Goal: Answer question/provide support: Ask a question

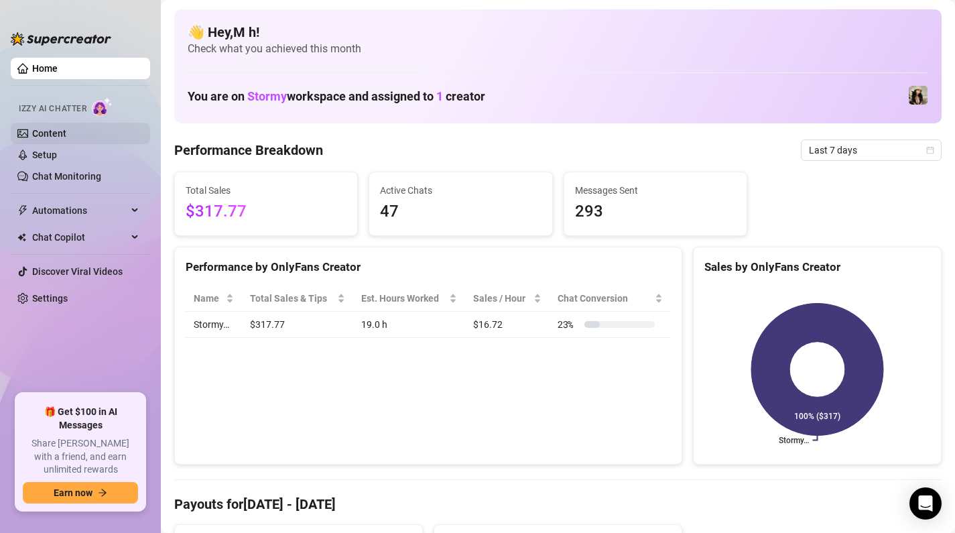
click at [66, 131] on link "Content" at bounding box center [49, 133] width 34 height 11
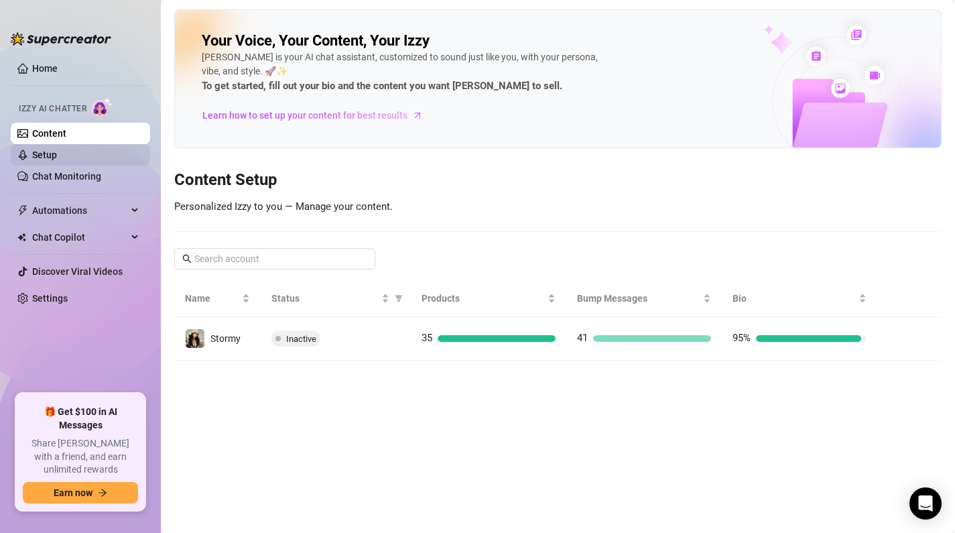
click at [57, 158] on link "Setup" at bounding box center [44, 154] width 25 height 11
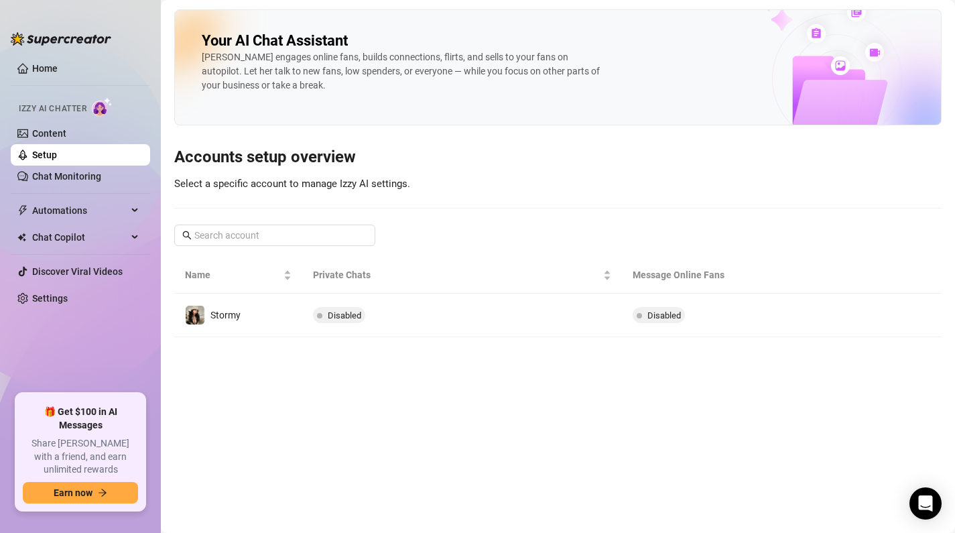
click at [57, 149] on link "Setup" at bounding box center [44, 154] width 25 height 11
click at [66, 134] on link "Content" at bounding box center [49, 133] width 34 height 11
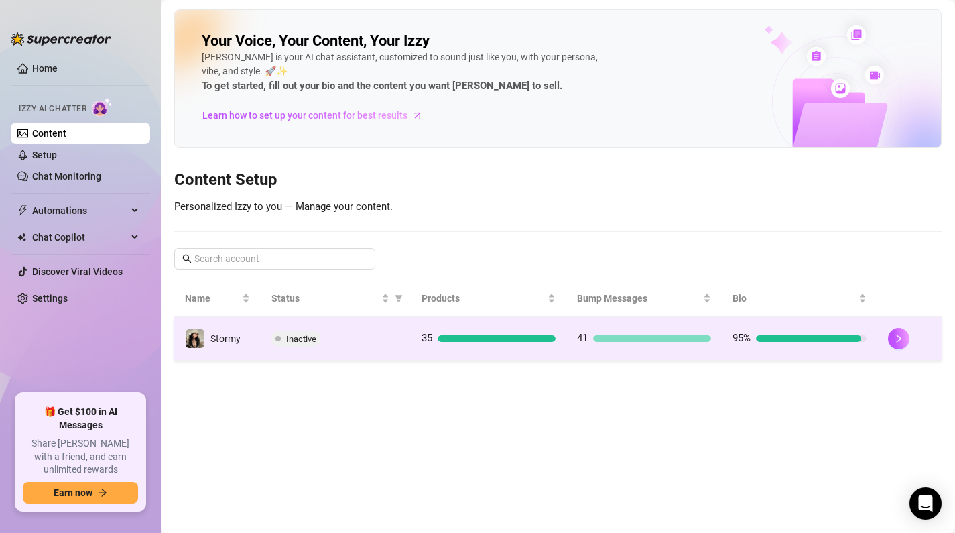
click at [292, 337] on span "Inactive" at bounding box center [301, 339] width 30 height 10
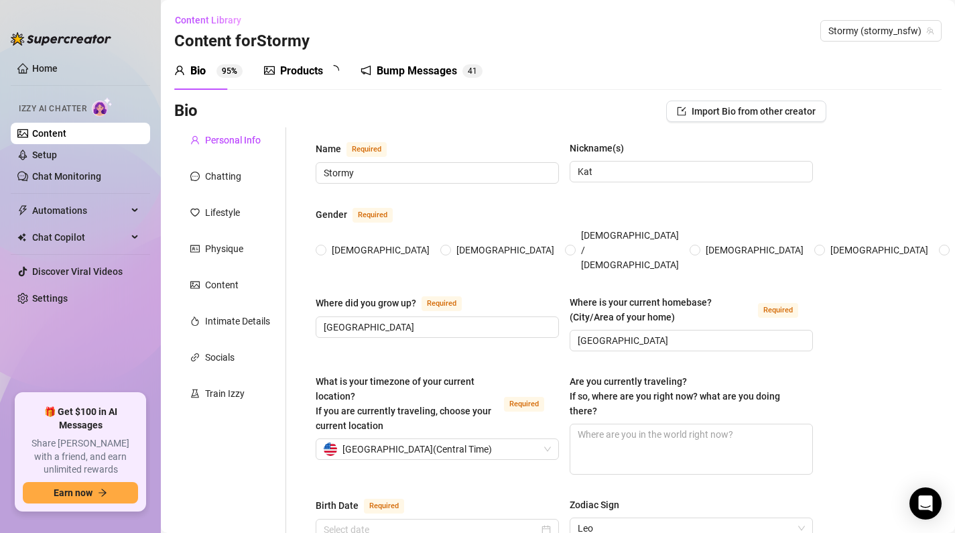
radio input "true"
type input "[DATE]"
click at [220, 174] on div "Chatting" at bounding box center [223, 176] width 36 height 15
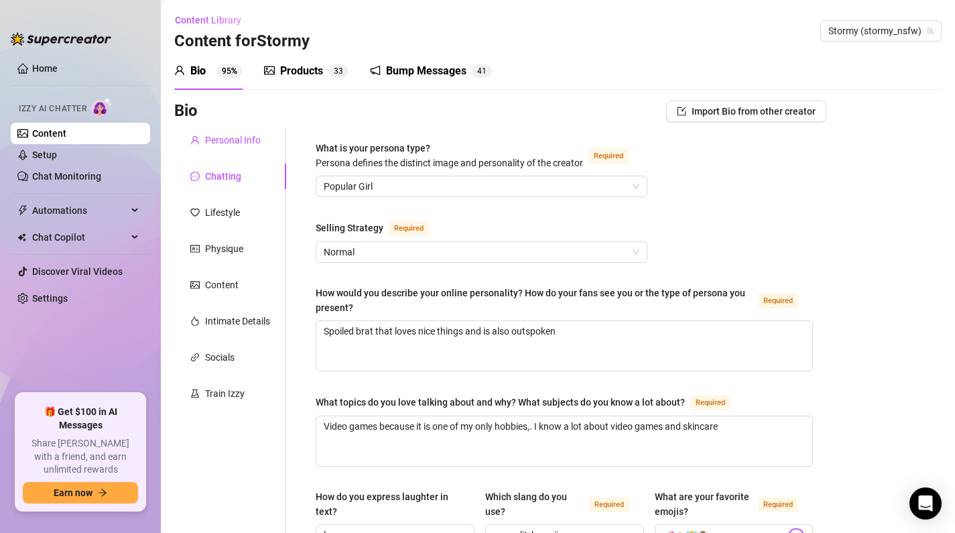
click at [229, 144] on div "Personal Info" at bounding box center [233, 140] width 56 height 15
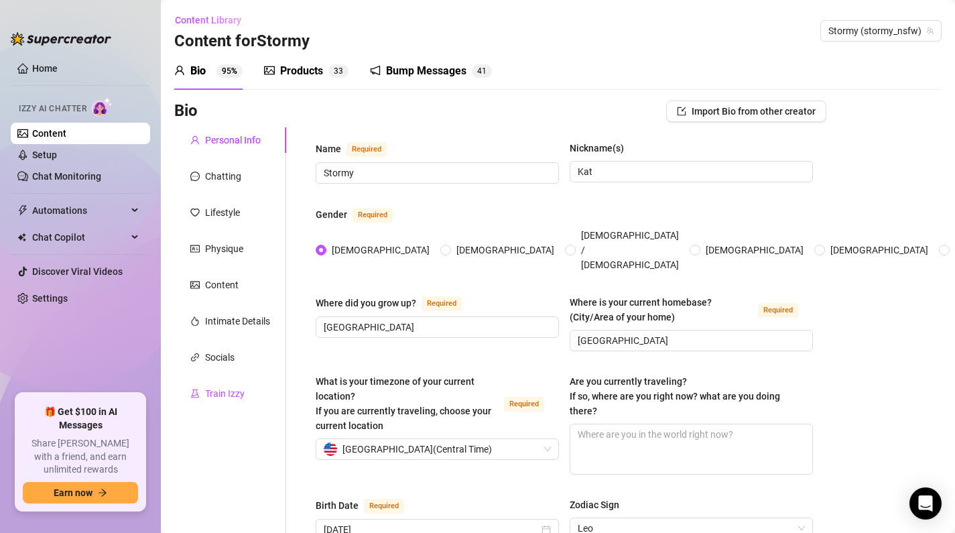
click at [222, 391] on div "Train Izzy" at bounding box center [225, 393] width 40 height 15
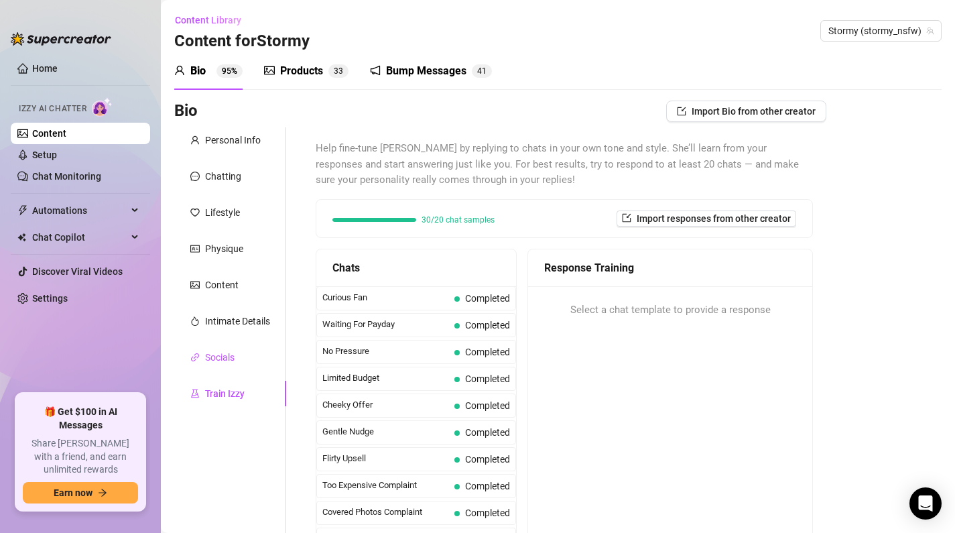
click at [224, 359] on div "Socials" at bounding box center [219, 357] width 29 height 15
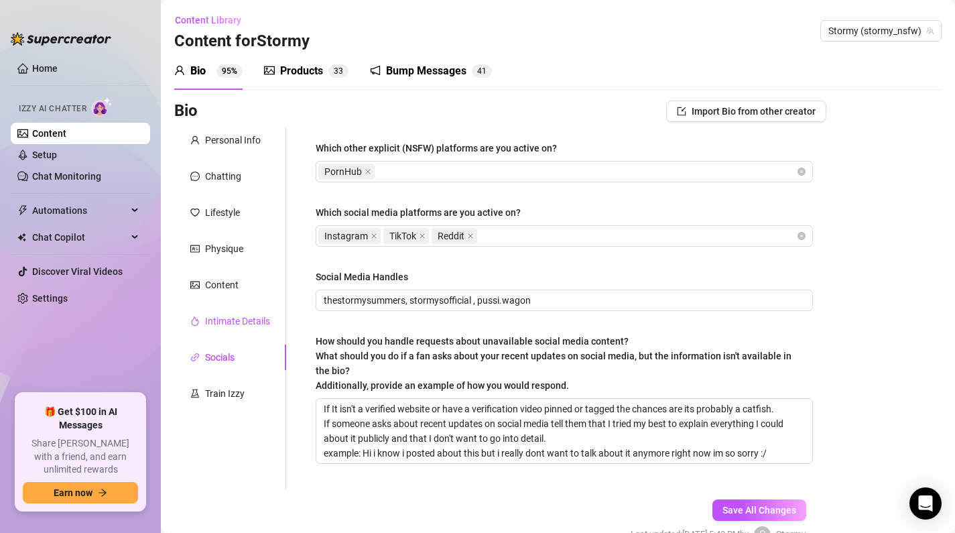
click at [240, 321] on div "Intimate Details" at bounding box center [237, 321] width 65 height 15
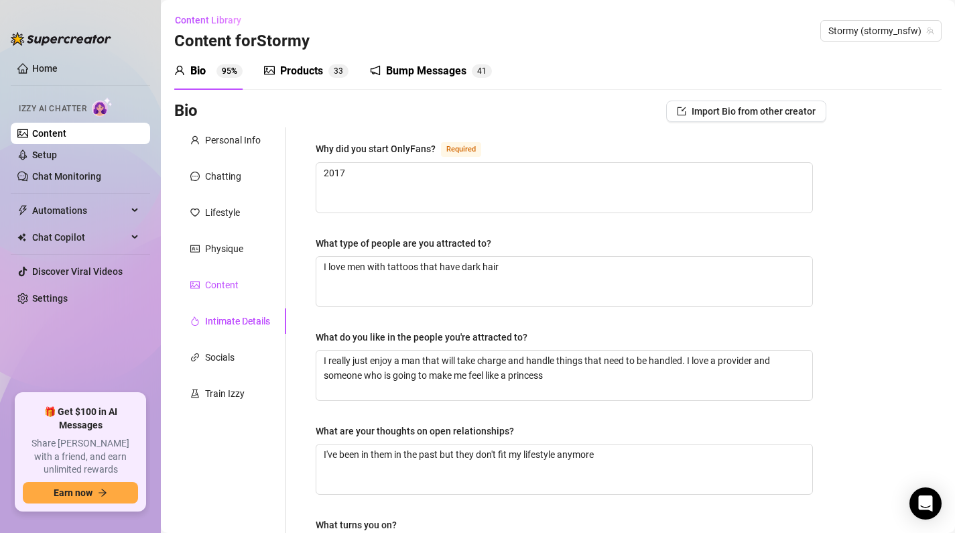
click at [227, 282] on div "Content" at bounding box center [222, 284] width 34 height 15
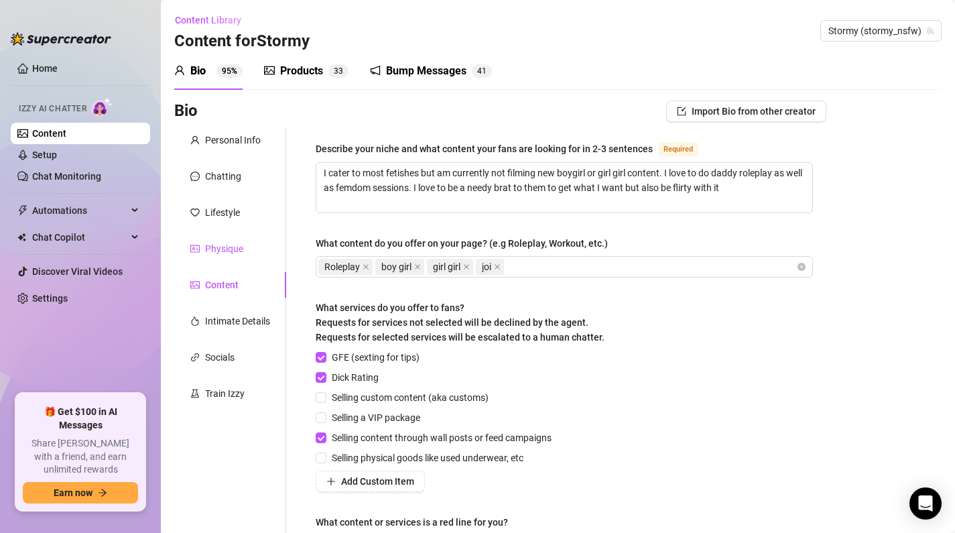
click at [228, 247] on div "Physique" at bounding box center [224, 248] width 38 height 15
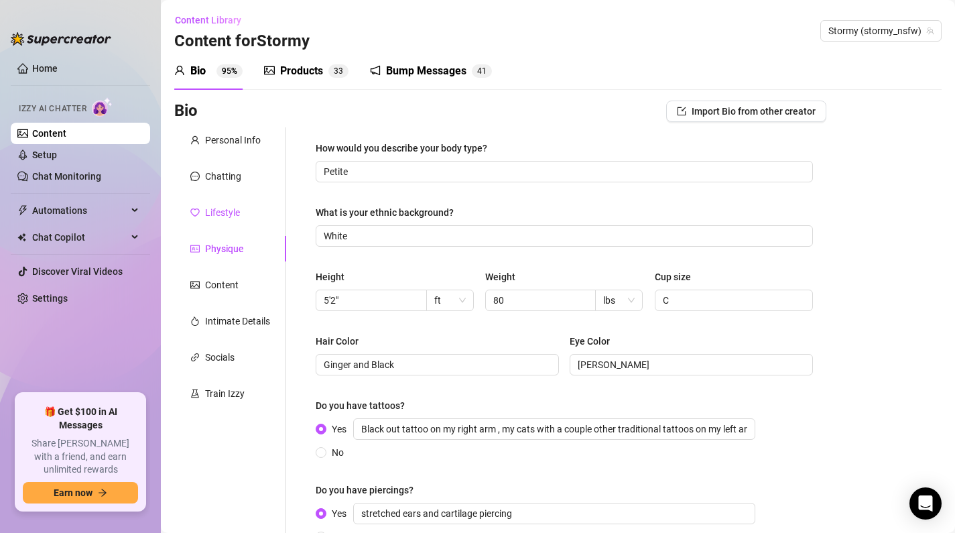
click at [224, 208] on div "Lifestyle" at bounding box center [222, 212] width 35 height 15
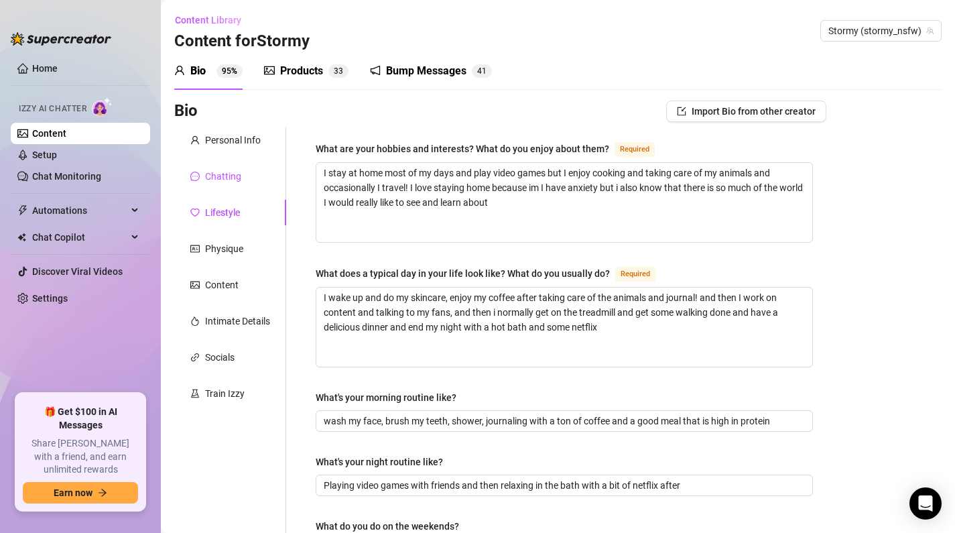
click at [223, 179] on div "Chatting" at bounding box center [223, 176] width 36 height 15
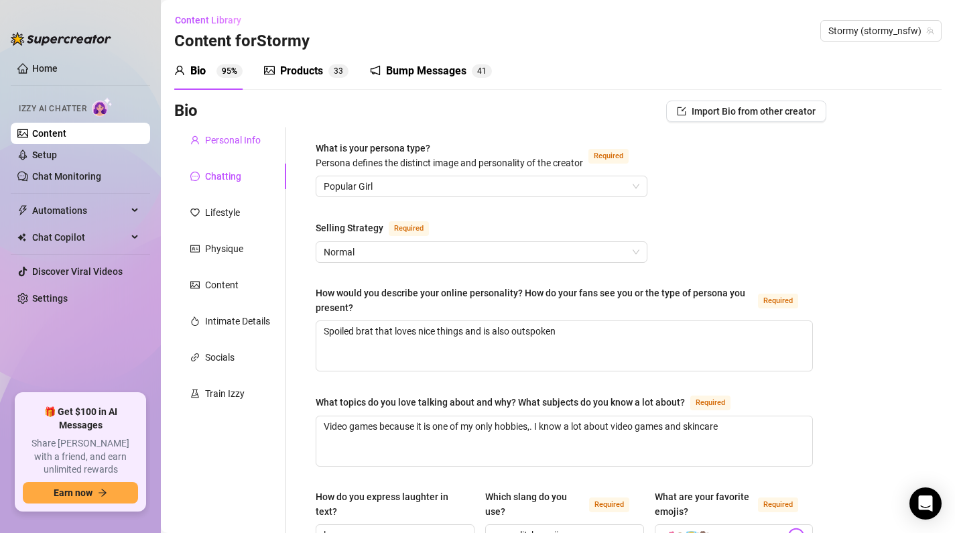
click at [226, 139] on div "Personal Info" at bounding box center [233, 140] width 56 height 15
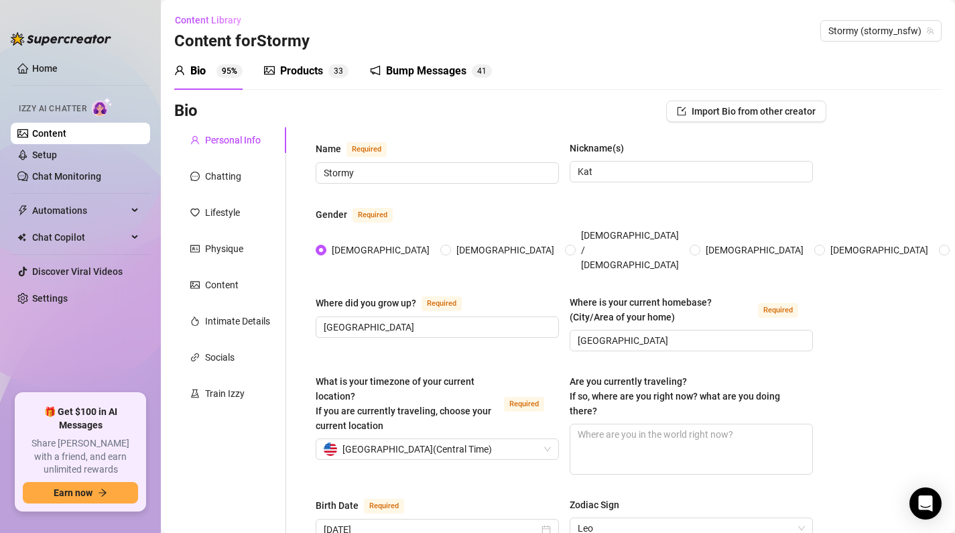
click at [309, 68] on div "Products" at bounding box center [301, 71] width 43 height 16
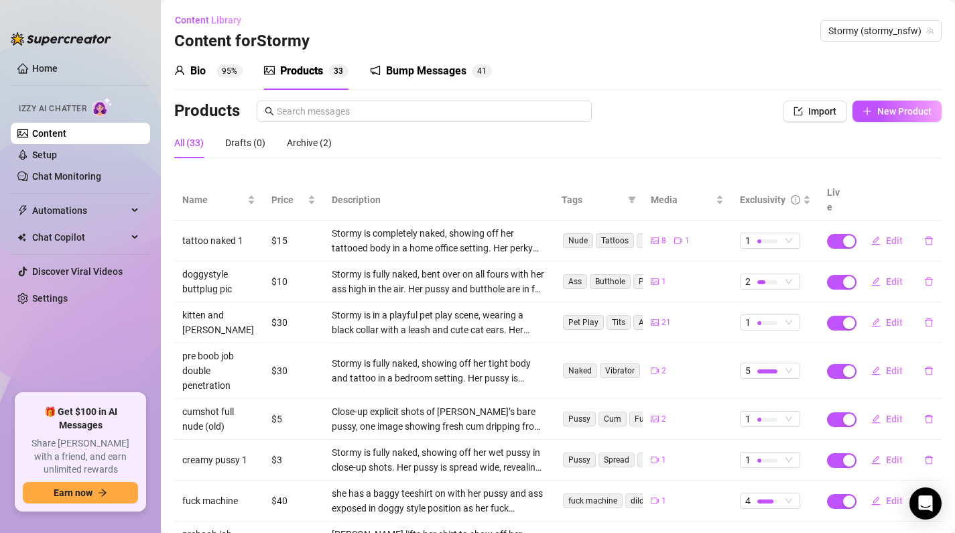
click at [418, 79] on div "Bump Messages 4 1" at bounding box center [431, 71] width 122 height 38
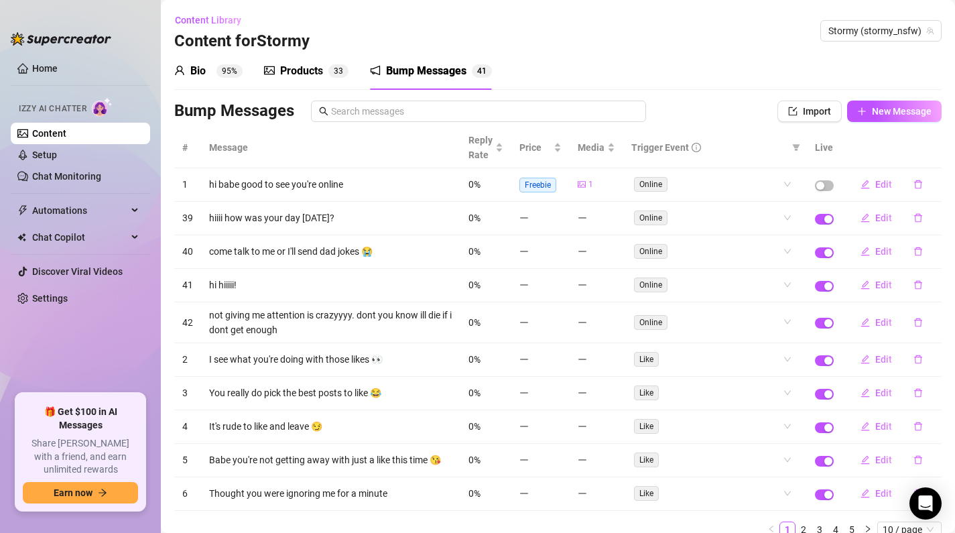
click at [196, 70] on div "Bio" at bounding box center [197, 71] width 15 height 16
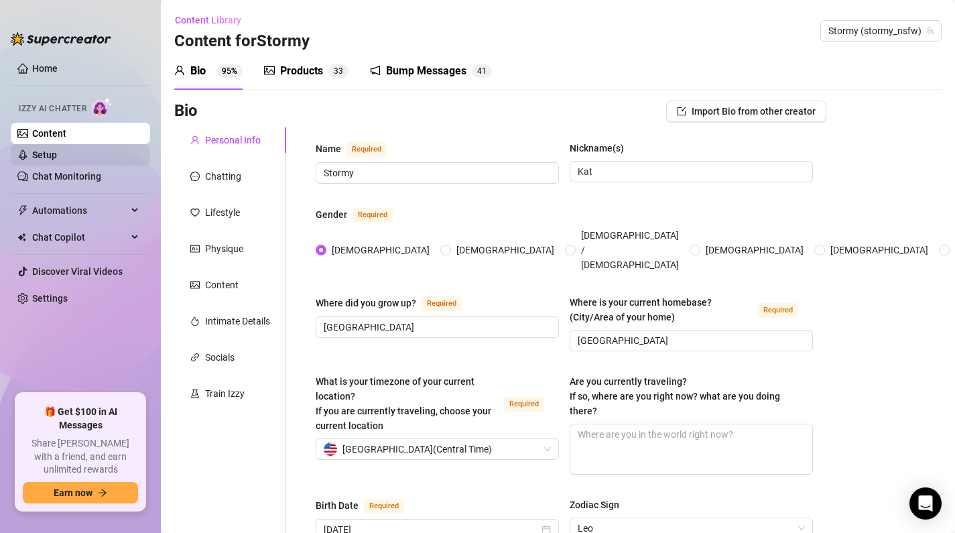
click at [37, 160] on link "Setup" at bounding box center [44, 154] width 25 height 11
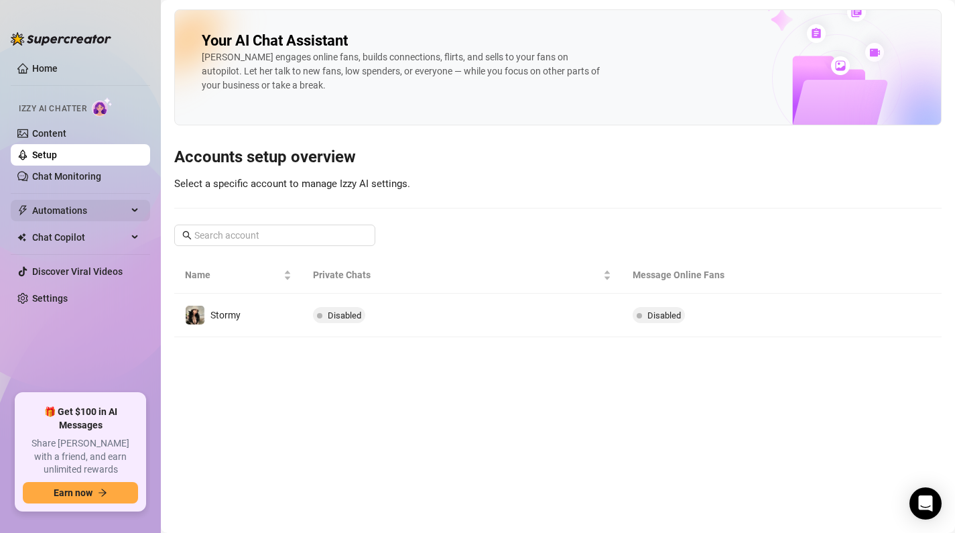
click at [78, 216] on span "Automations" at bounding box center [79, 210] width 95 height 21
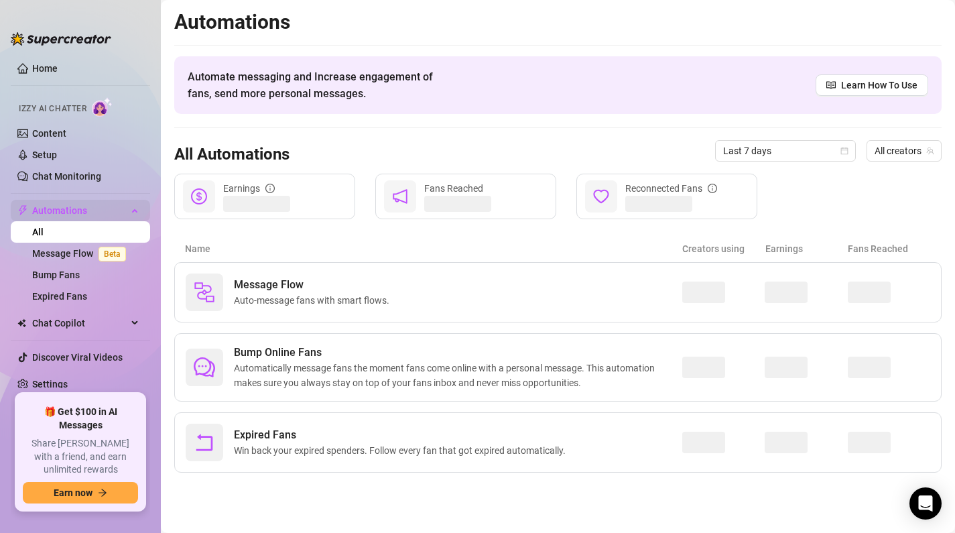
click at [78, 216] on span "Automations" at bounding box center [79, 210] width 95 height 21
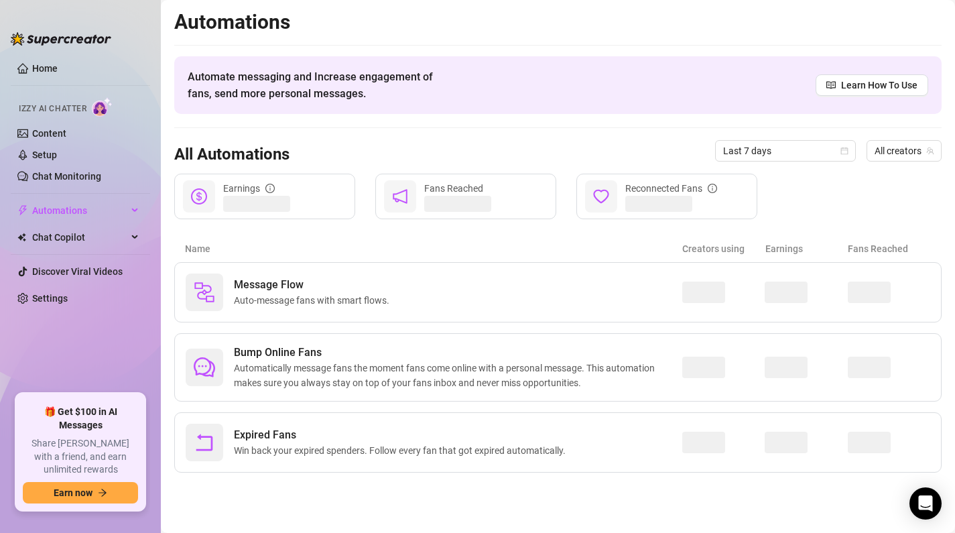
click at [70, 251] on ul "Home Izzy AI Chatter Content Setup Chat Monitoring Automations All Message Flow…" at bounding box center [80, 220] width 139 height 336
click at [73, 249] on ul "Home Izzy AI Chatter Content Setup Chat Monitoring Automations All Message Flow…" at bounding box center [80, 220] width 139 height 336
click at [82, 235] on span "Chat Copilot" at bounding box center [79, 236] width 95 height 21
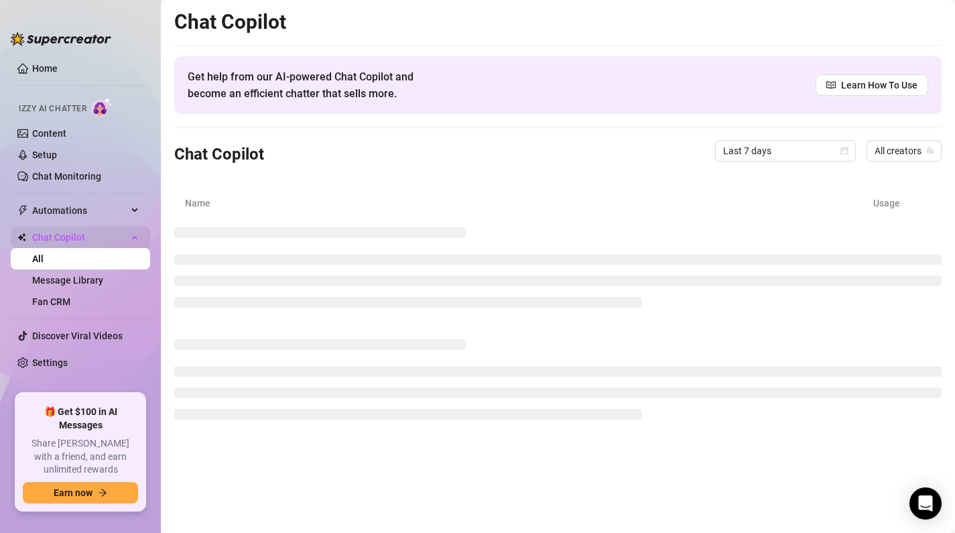
click at [82, 235] on span "Chat Copilot" at bounding box center [79, 236] width 95 height 21
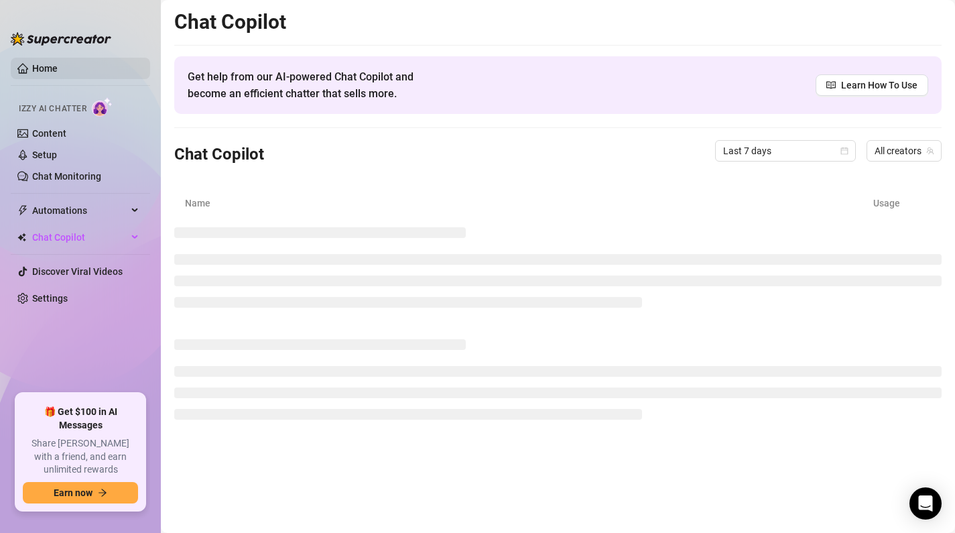
click at [58, 63] on link "Home" at bounding box center [44, 68] width 25 height 11
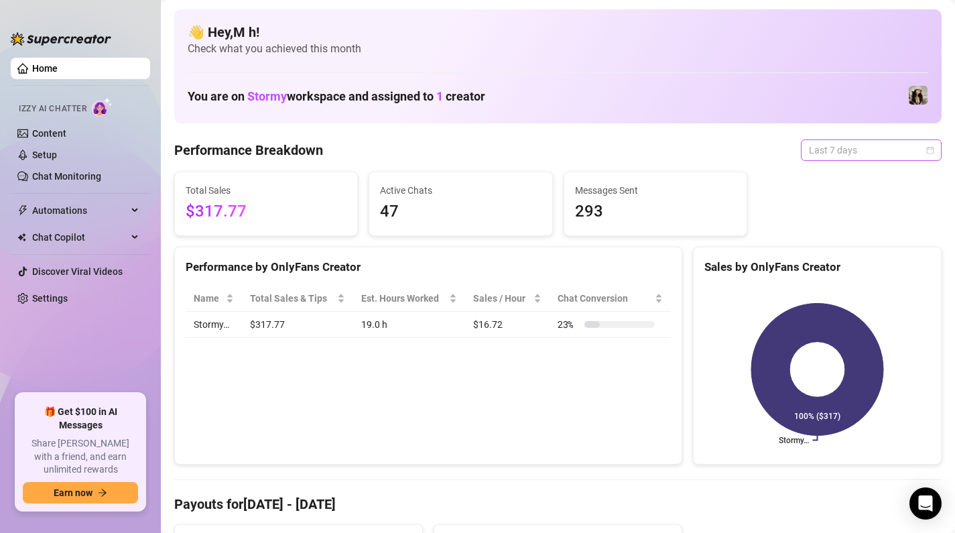
click at [871, 145] on span "Last 7 days" at bounding box center [871, 150] width 125 height 20
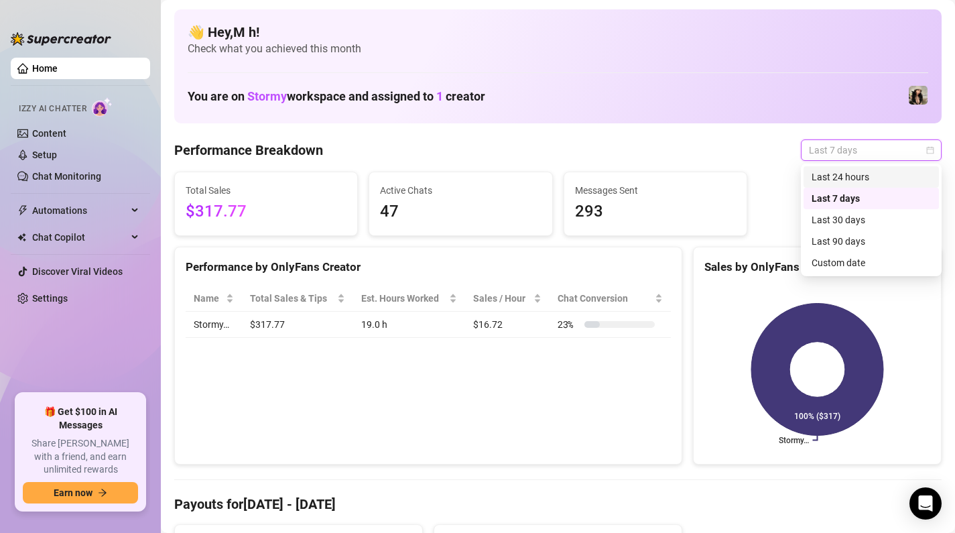
click at [831, 170] on div "Last 24 hours" at bounding box center [871, 177] width 119 height 15
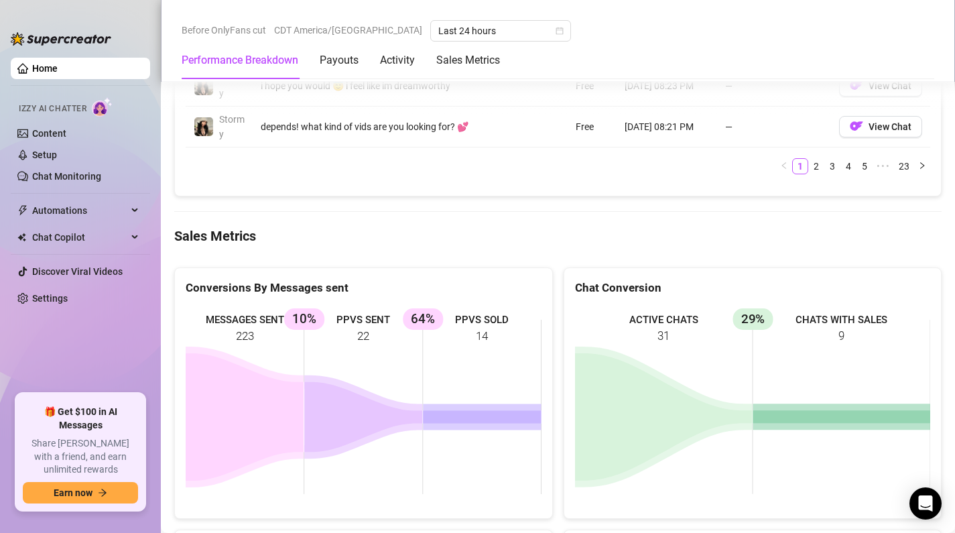
scroll to position [1659, 0]
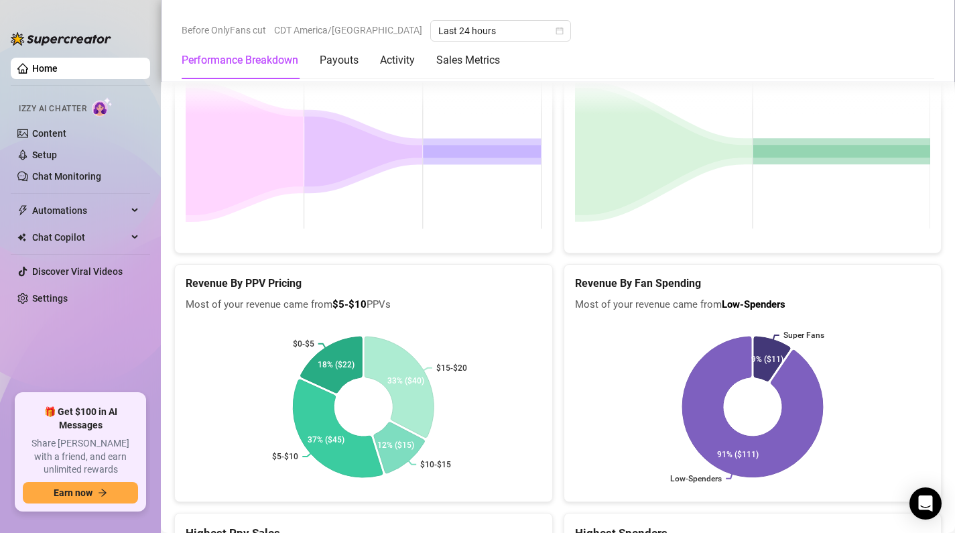
click at [350, 330] on rect at bounding box center [364, 407] width 356 height 168
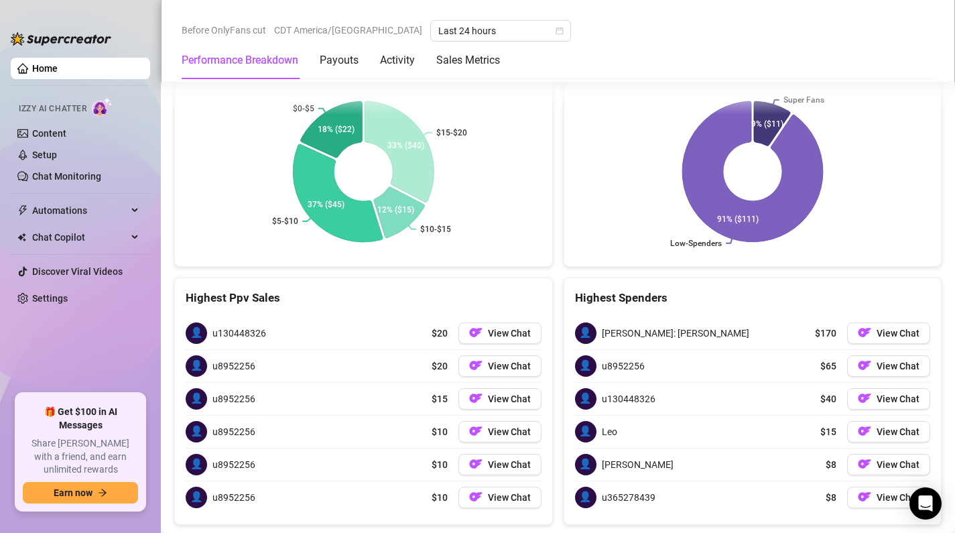
scroll to position [2187, 0]
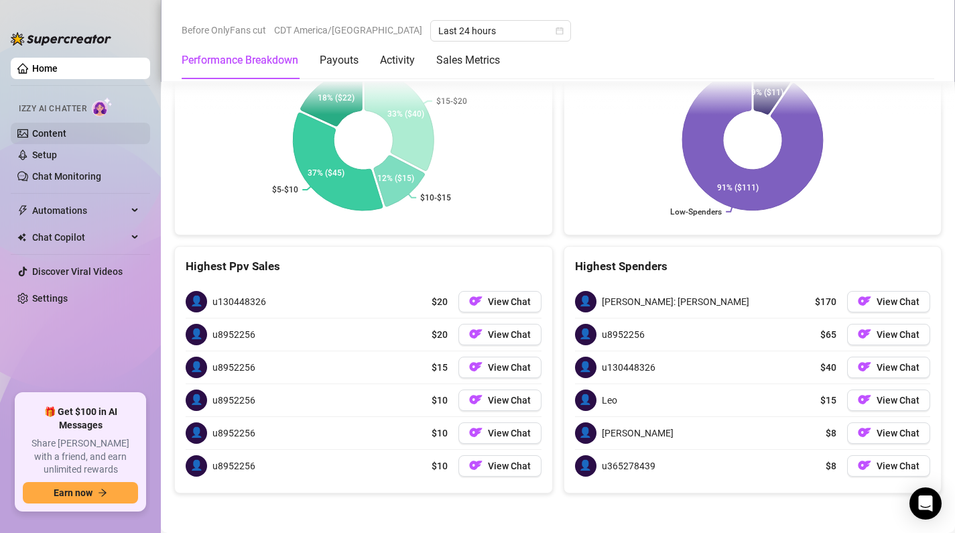
click at [63, 136] on link "Content" at bounding box center [49, 133] width 34 height 11
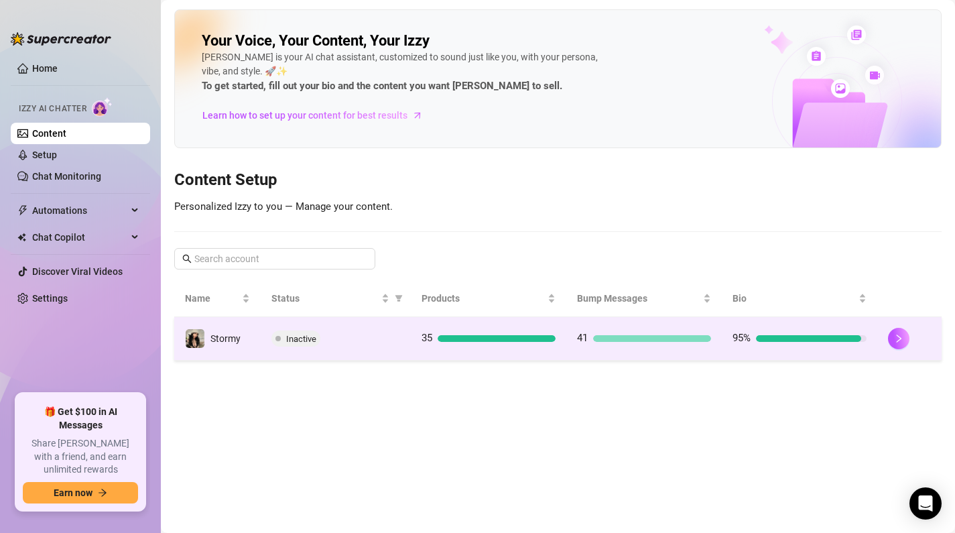
click at [369, 333] on div "Inactive" at bounding box center [335, 338] width 129 height 16
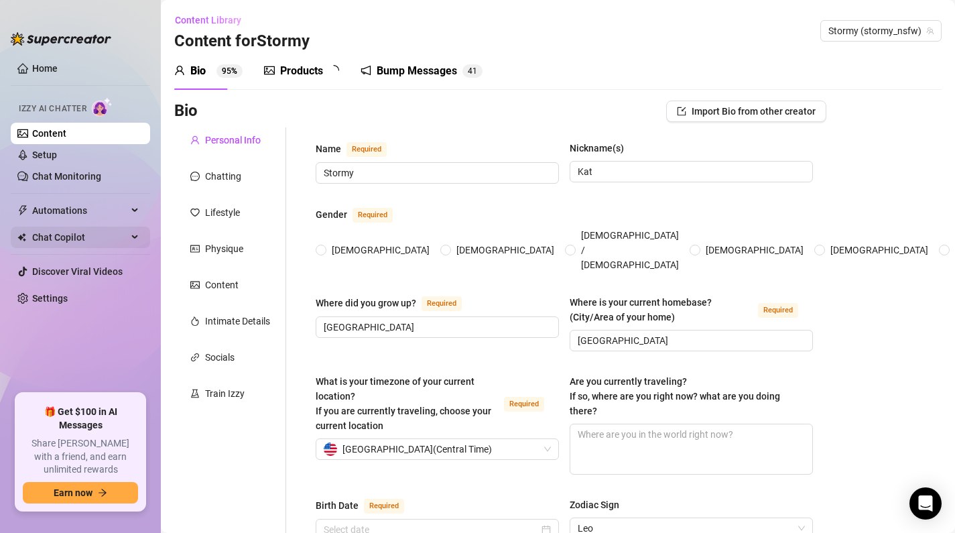
radio input "true"
type input "[DATE]"
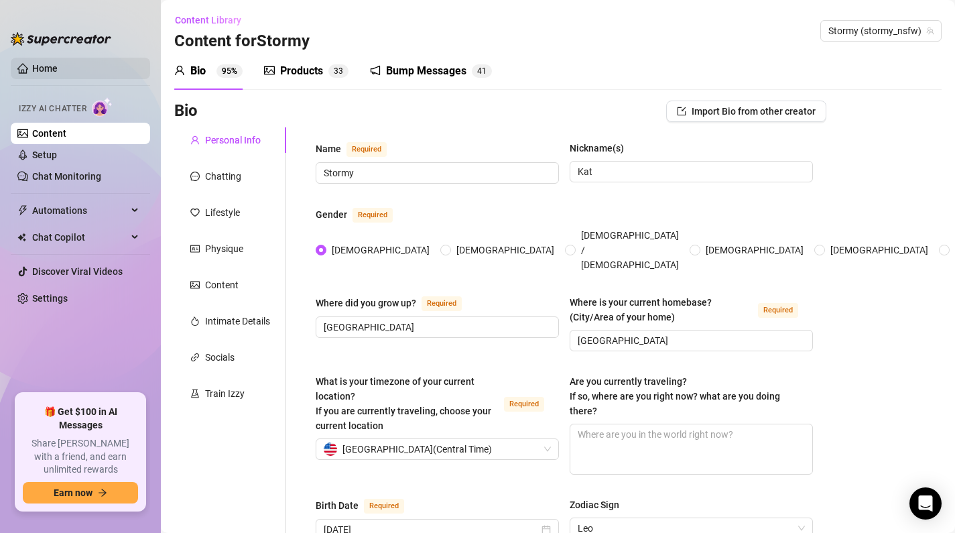
click at [58, 67] on link "Home" at bounding box center [44, 68] width 25 height 11
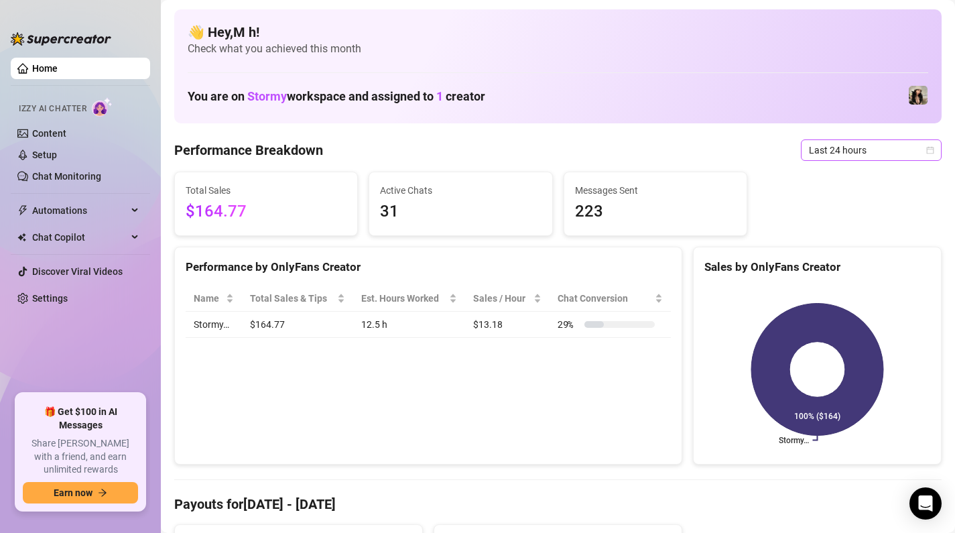
click at [911, 150] on span "Last 24 hours" at bounding box center [871, 150] width 125 height 20
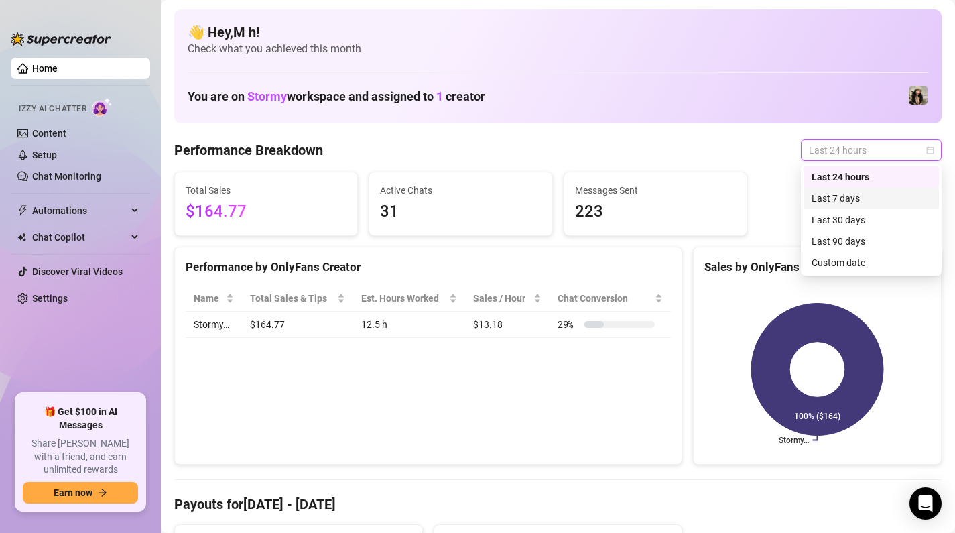
click at [856, 198] on div "Last 7 days" at bounding box center [871, 198] width 119 height 15
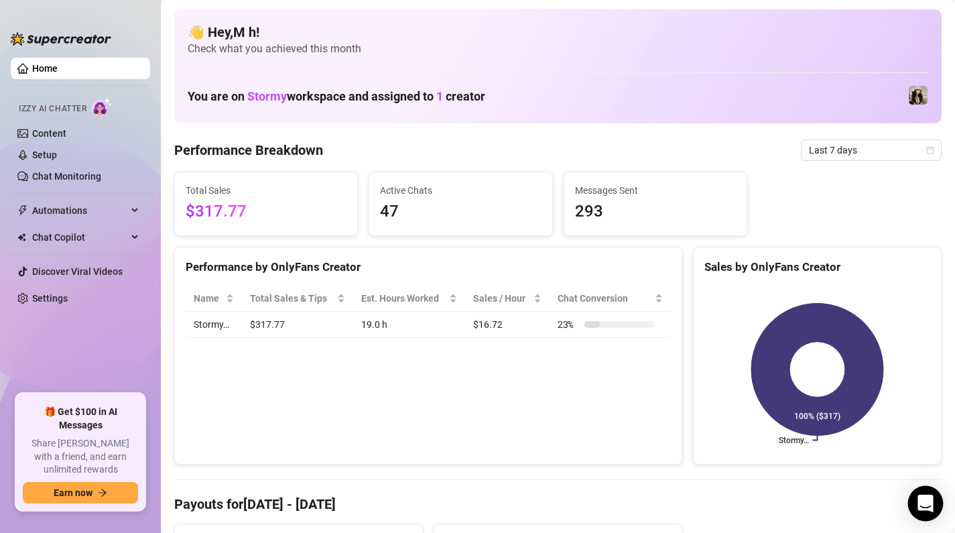
click at [923, 496] on icon "Open Intercom Messenger" at bounding box center [925, 503] width 17 height 17
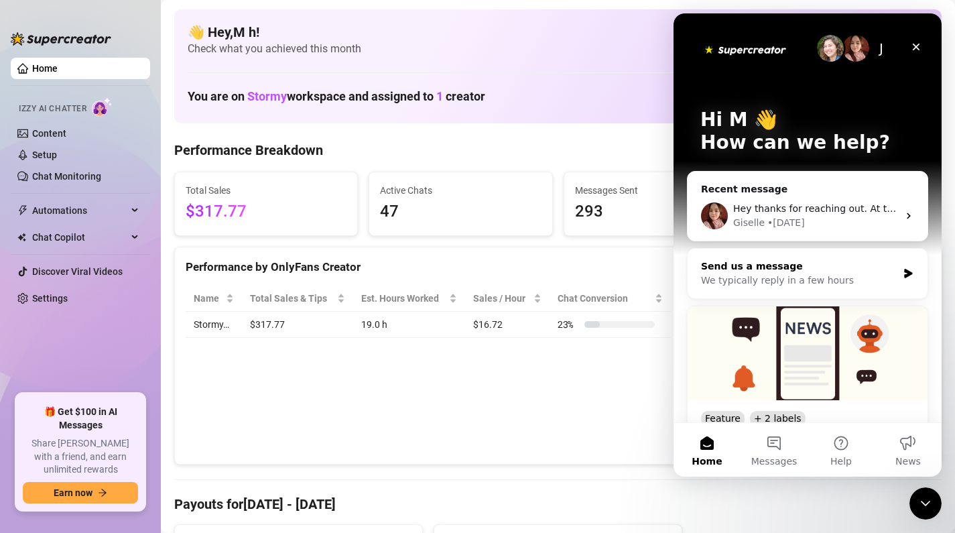
click at [791, 271] on div "Send us a message" at bounding box center [799, 266] width 196 height 14
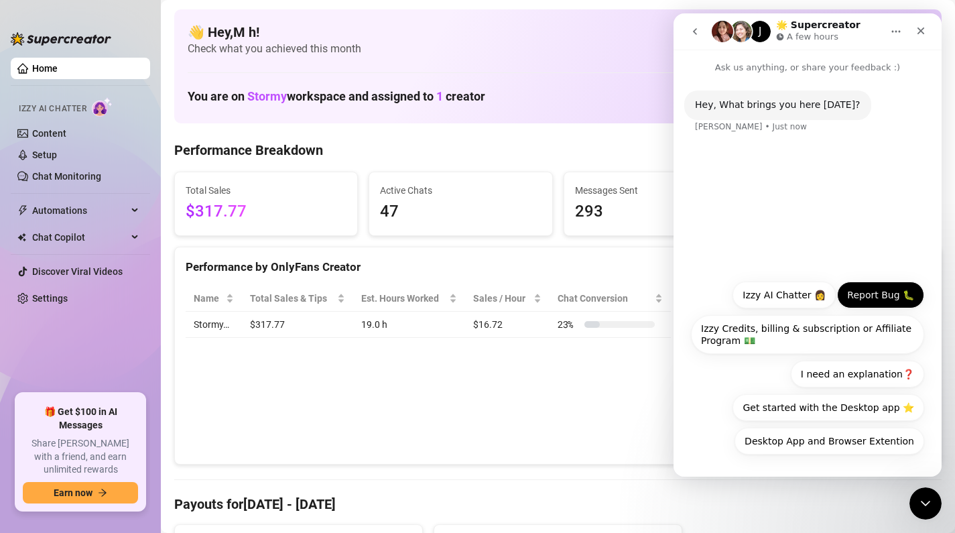
click at [879, 301] on button "Report Bug 🐛" at bounding box center [880, 294] width 87 height 27
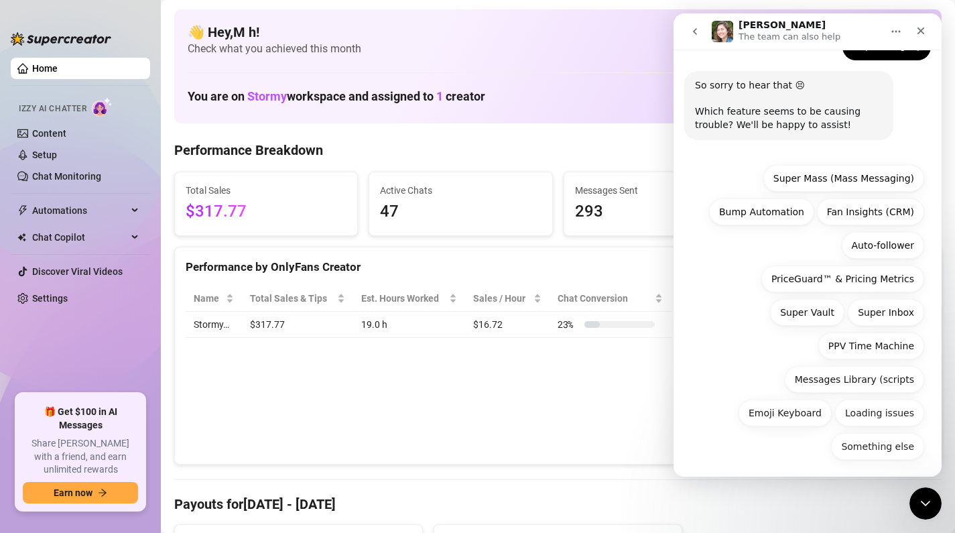
scroll to position [104, 0]
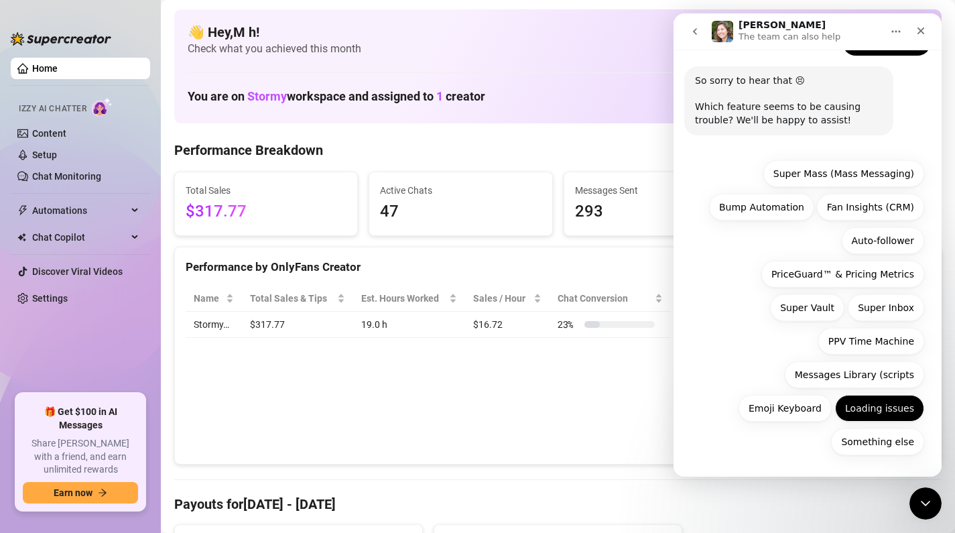
click at [879, 404] on button "Loading issues" at bounding box center [879, 408] width 89 height 27
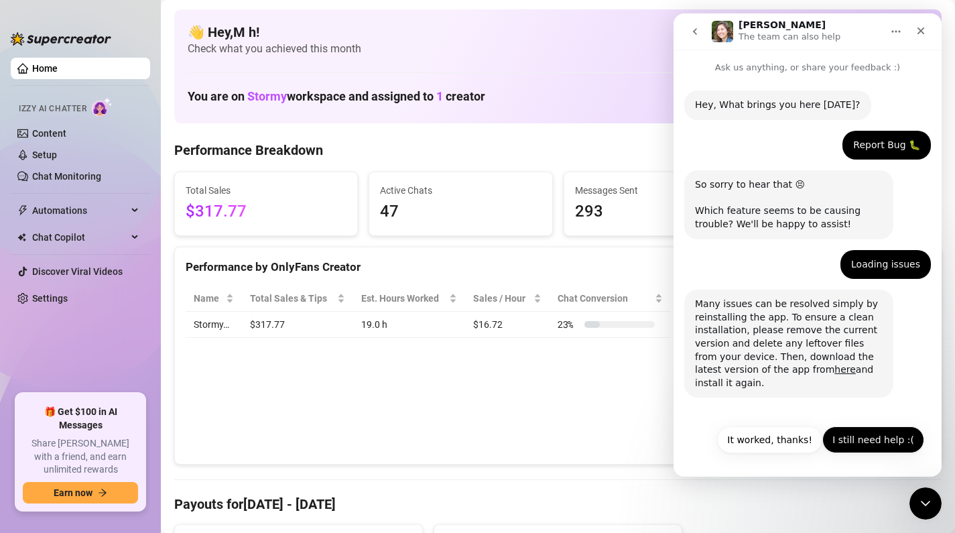
click at [882, 439] on button "I still need help :(" at bounding box center [873, 439] width 102 height 27
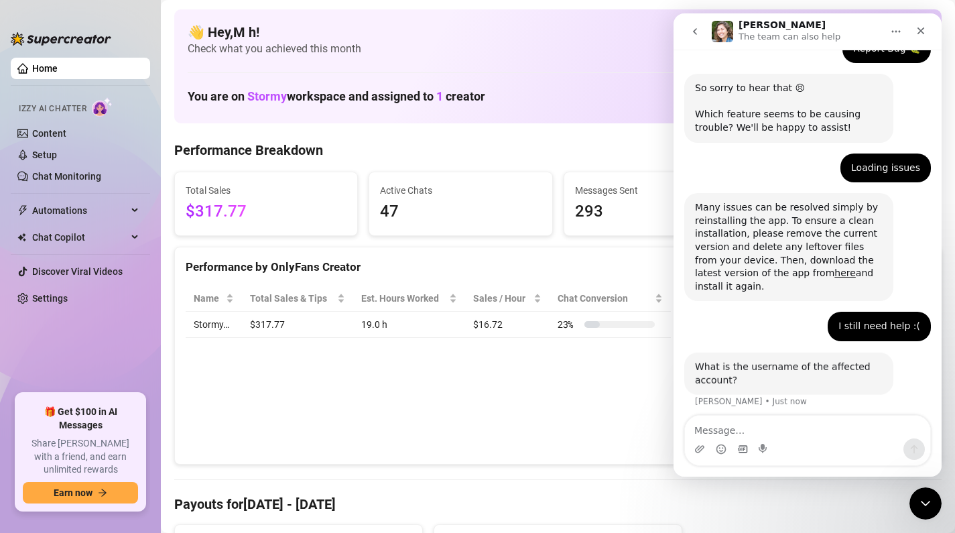
scroll to position [103, 0]
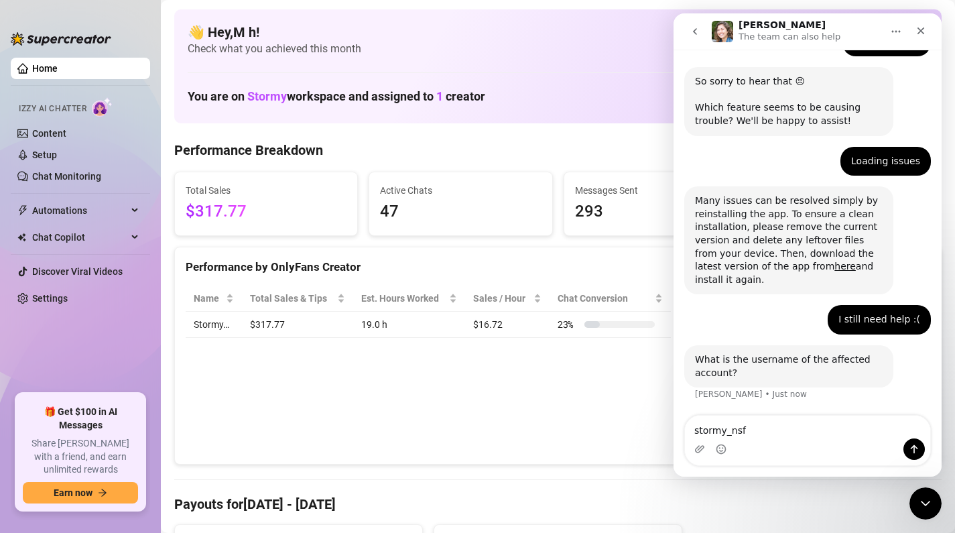
type textarea "stormy_nsfw"
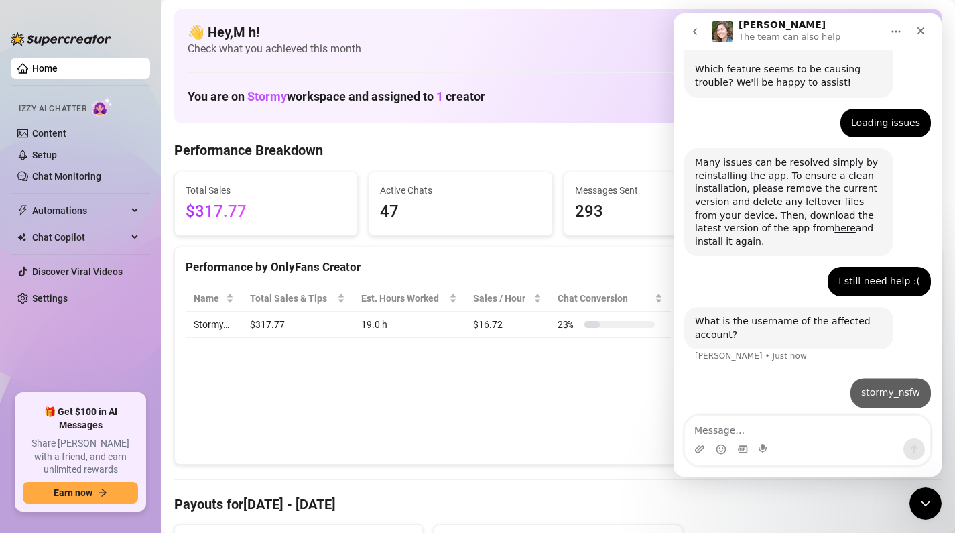
scroll to position [143, 0]
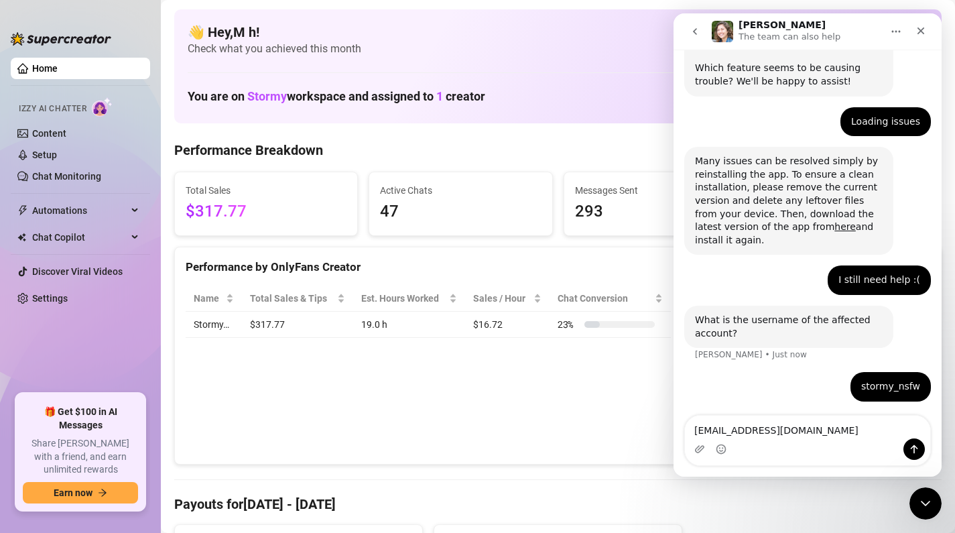
type textarea "[EMAIL_ADDRESS][DOMAIN_NAME]"
click at [721, 352] on div "[PERSON_NAME] • Just now" at bounding box center [751, 354] width 112 height 8
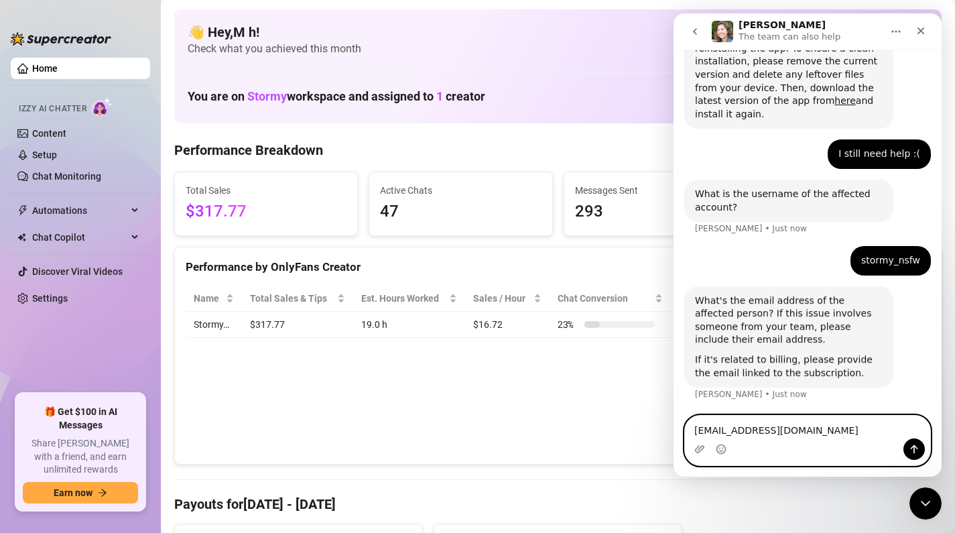
click at [822, 427] on textarea "[EMAIL_ADDRESS][DOMAIN_NAME]" at bounding box center [807, 426] width 245 height 23
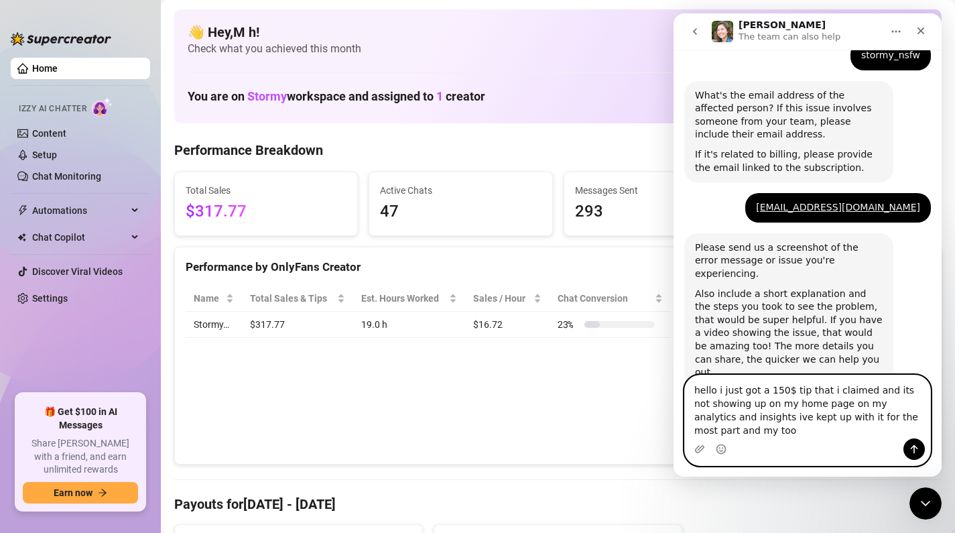
scroll to position [487, 0]
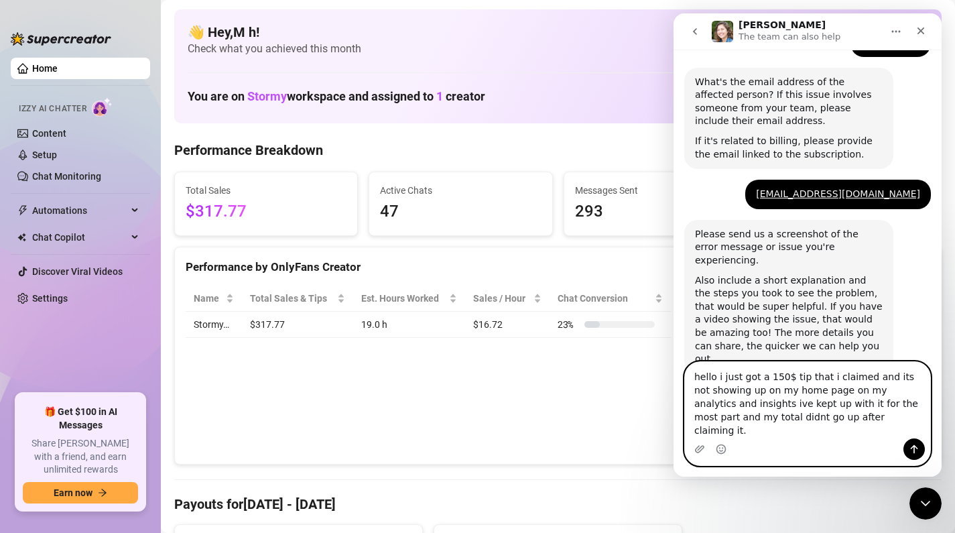
type textarea "hello i just got a 150$ tip that i claimed and its not showing up on my home pa…"
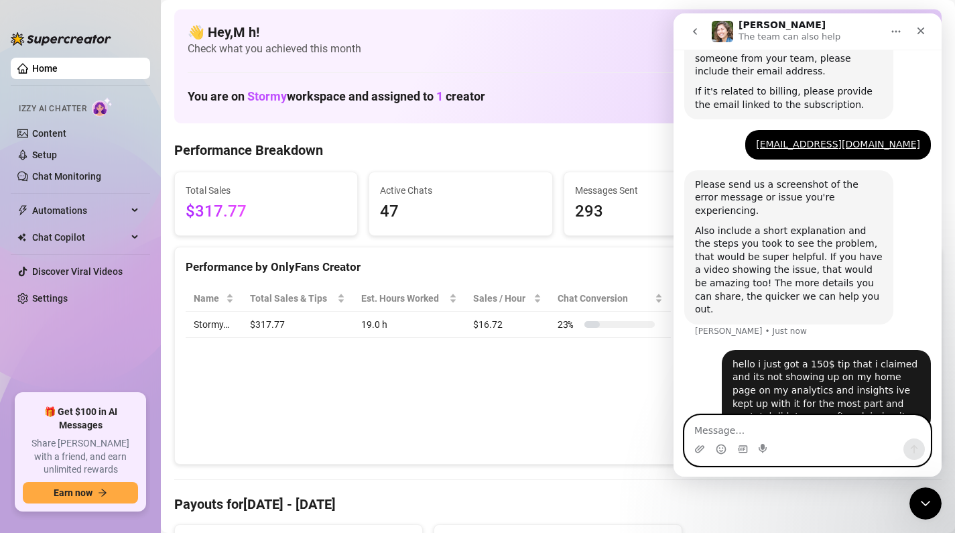
scroll to position [539, 0]
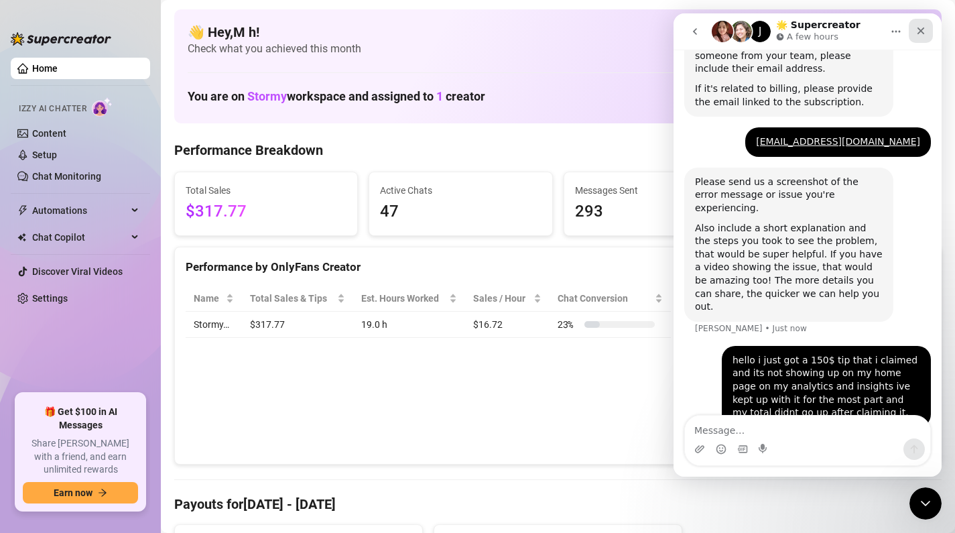
click at [927, 35] on div "Close" at bounding box center [921, 31] width 24 height 24
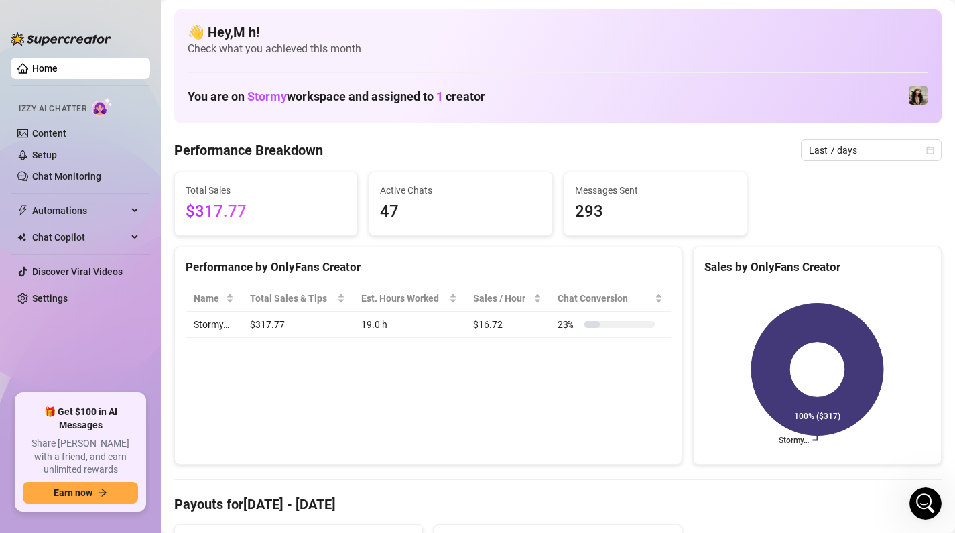
scroll to position [526, 0]
click at [535, 300] on div "Sales / Hour" at bounding box center [507, 298] width 68 height 15
click at [443, 95] on span "1" at bounding box center [439, 96] width 7 height 14
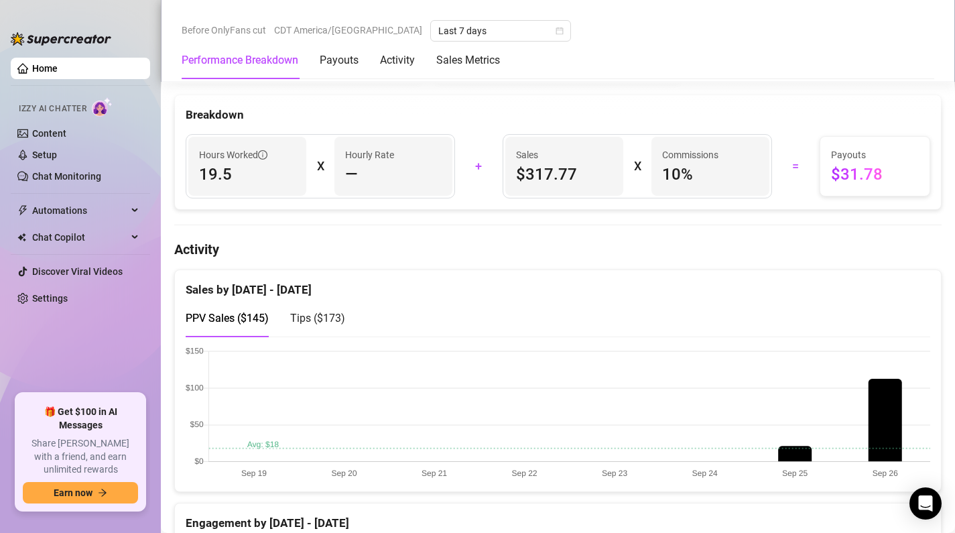
scroll to position [497, 0]
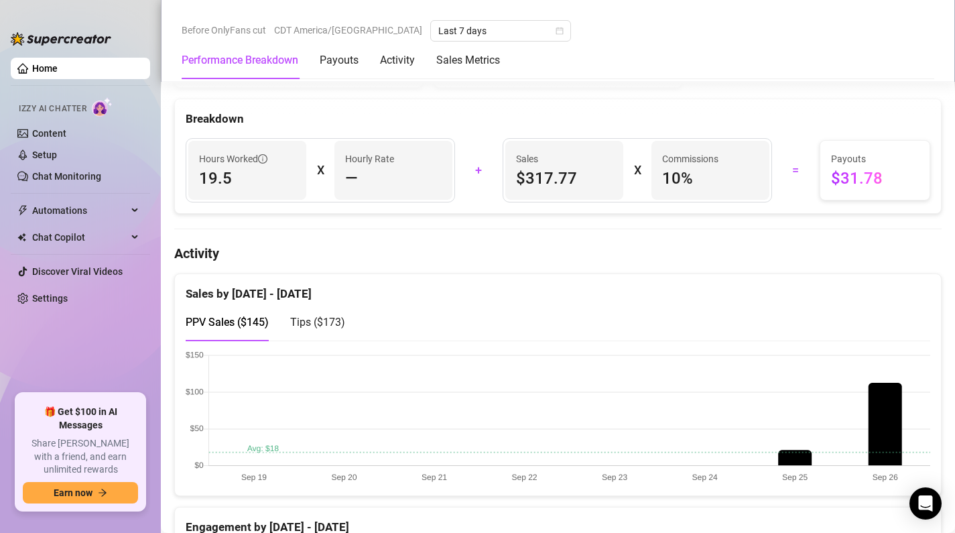
click at [363, 155] on article "Hourly Rate" at bounding box center [369, 158] width 49 height 15
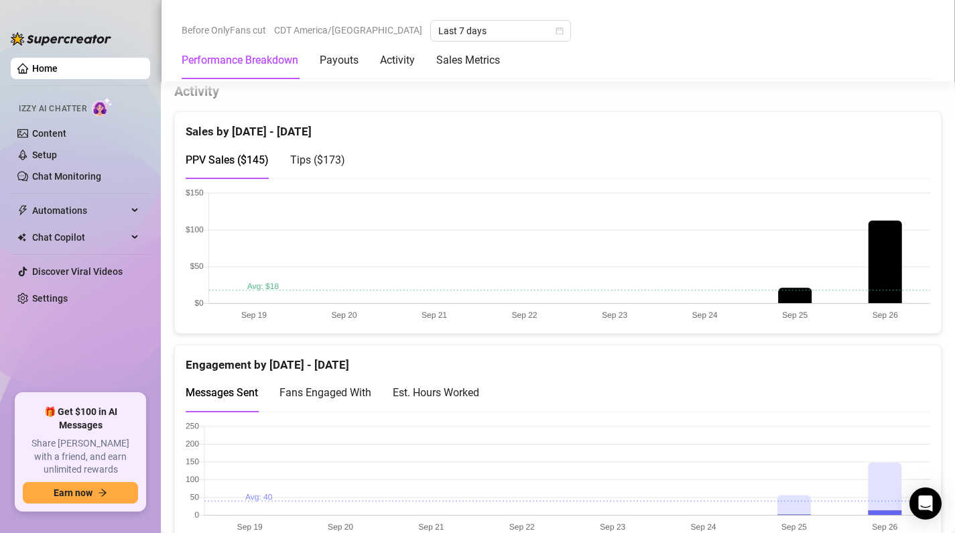
scroll to position [668, 0]
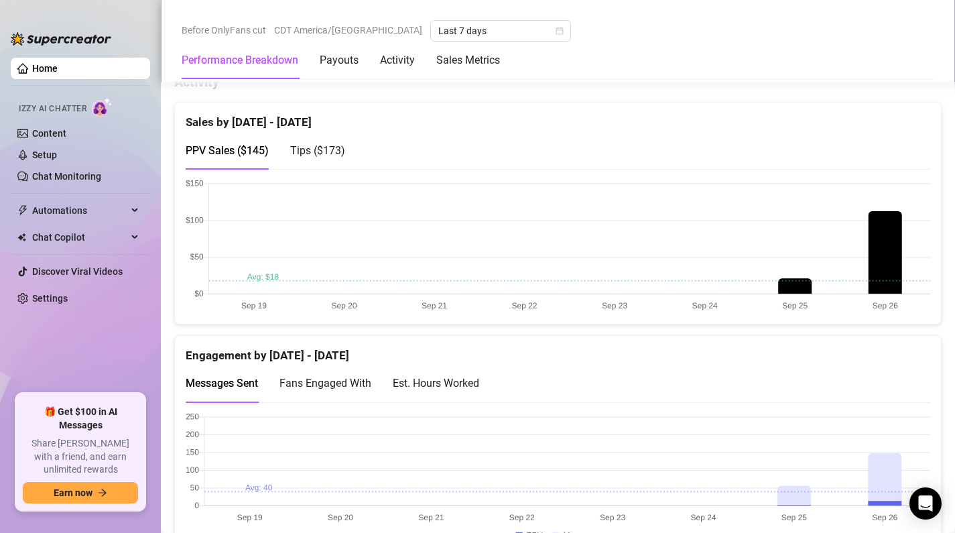
click at [306, 155] on span "Tips ( $173 )" at bounding box center [317, 150] width 55 height 13
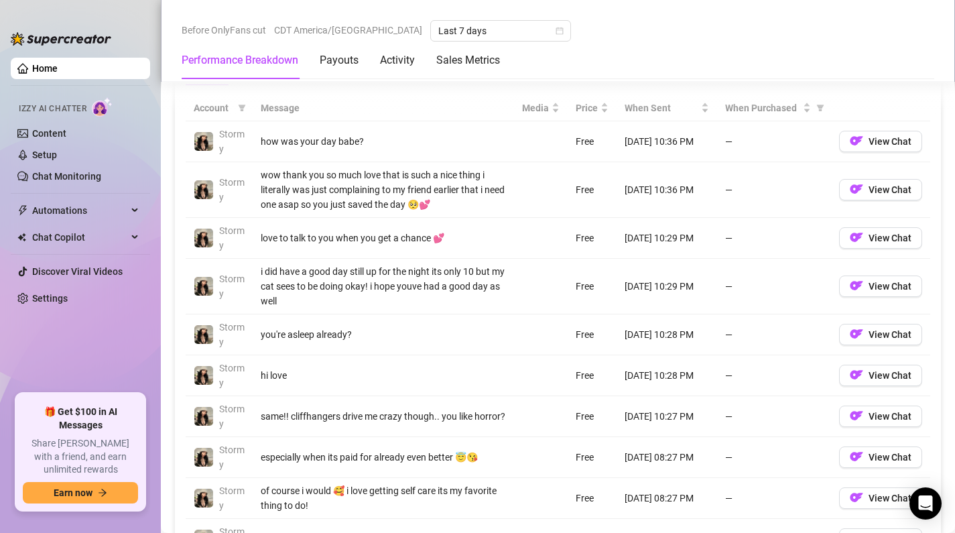
scroll to position [1258, 0]
click at [66, 128] on link "Content" at bounding box center [49, 133] width 34 height 11
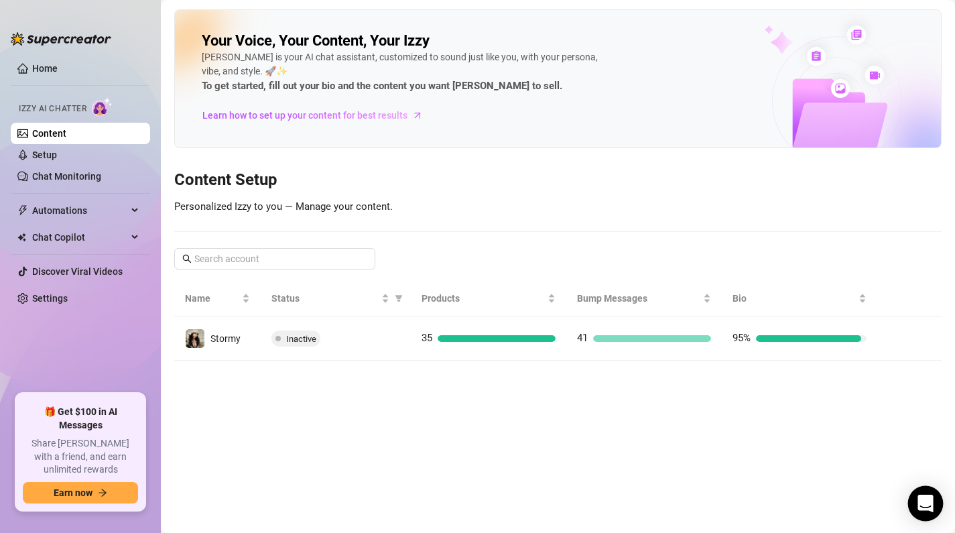
click at [919, 518] on body "Home Izzy AI Chatter Content Setup Chat Monitoring Automations Chat Copilot Dis…" at bounding box center [477, 266] width 955 height 533
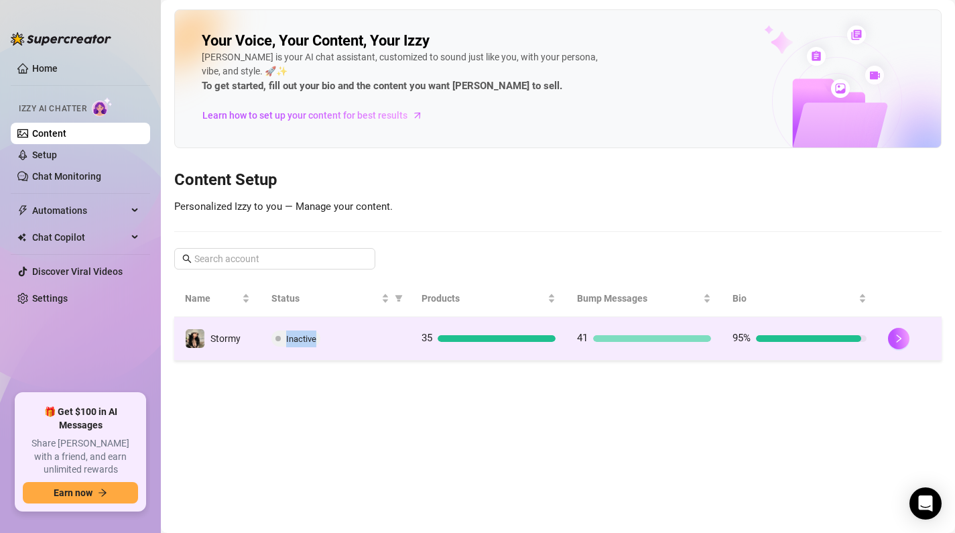
click at [719, 336] on td "41" at bounding box center [643, 339] width 155 height 44
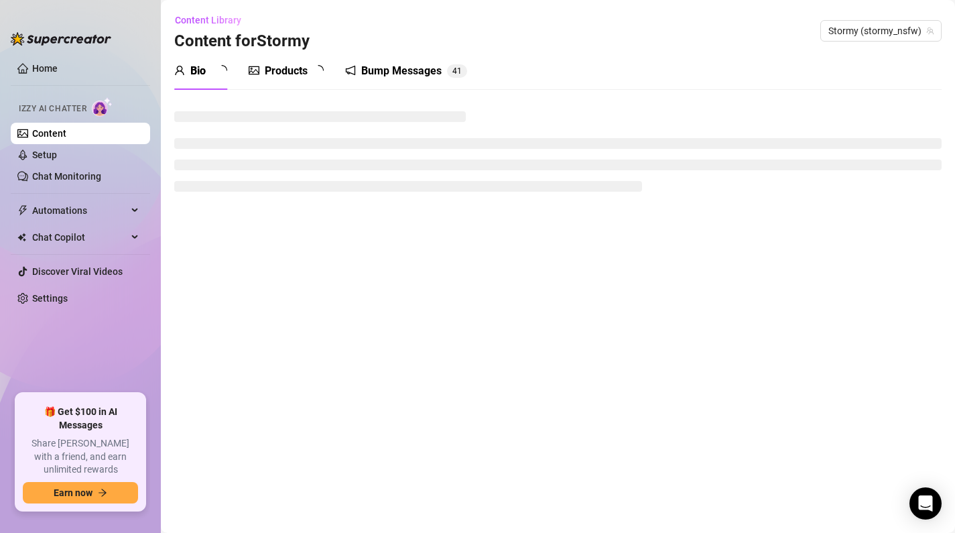
click at [718, 336] on main "Content Library Content for Stormy Stormy (stormy_nsfw) Bio Products Bump Messa…" at bounding box center [558, 266] width 794 height 533
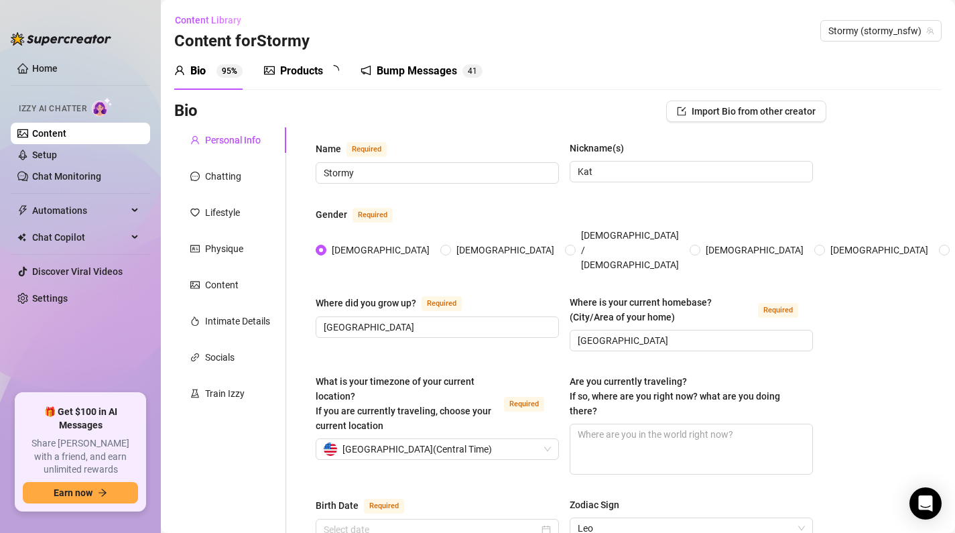
type input "[DATE]"
click at [465, 68] on div "Bump Messages" at bounding box center [426, 71] width 80 height 16
